Goal: Navigation & Orientation: Find specific page/section

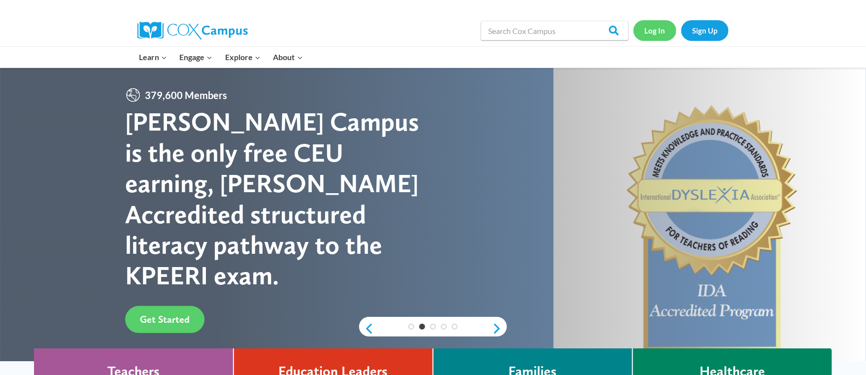
click at [658, 28] on link "Log In" at bounding box center [654, 30] width 43 height 20
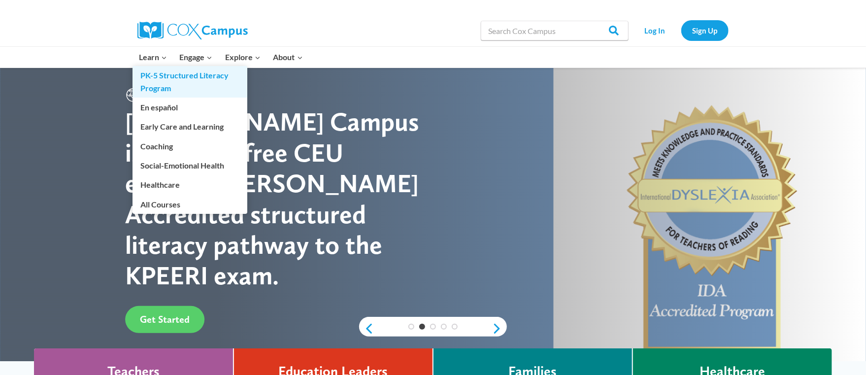
click at [157, 77] on link "PK-5 Structured Literacy Program" at bounding box center [189, 82] width 115 height 32
